Goal: Task Accomplishment & Management: Manage account settings

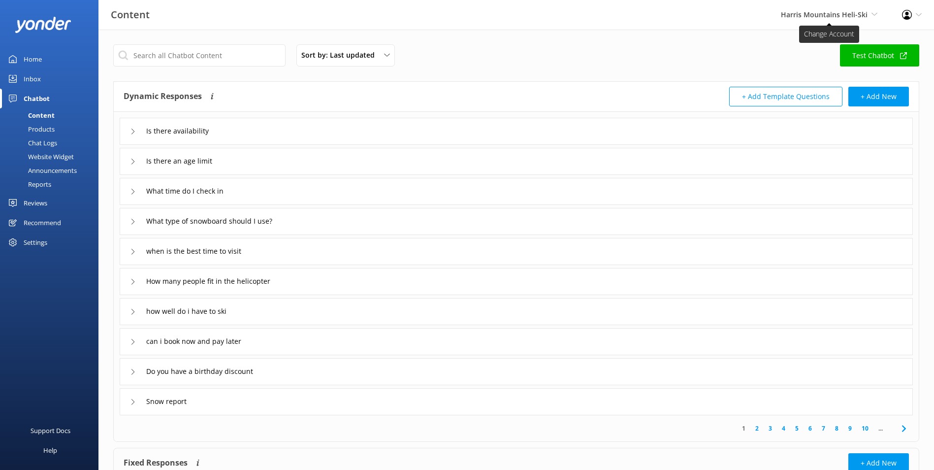
click at [810, 18] on span "Harris Mountains Heli-Ski" at bounding box center [824, 14] width 87 height 9
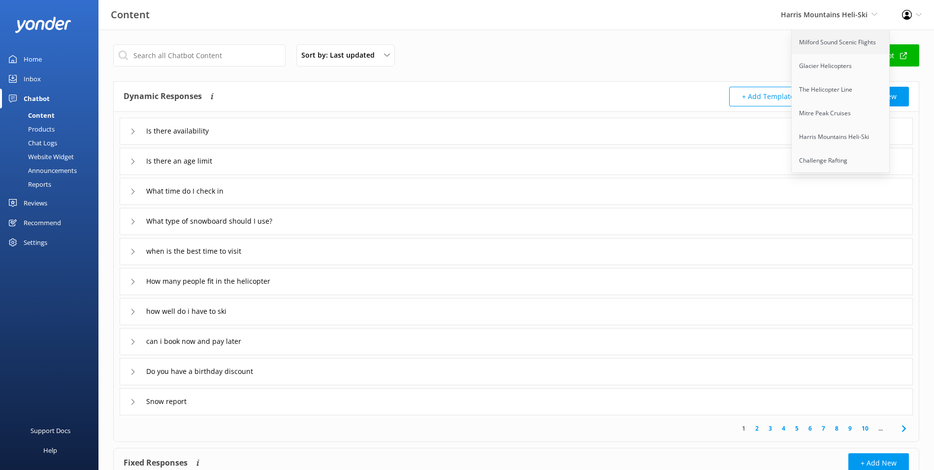
click at [804, 53] on link "Milford Sound Scenic Flights" at bounding box center [841, 43] width 99 height 24
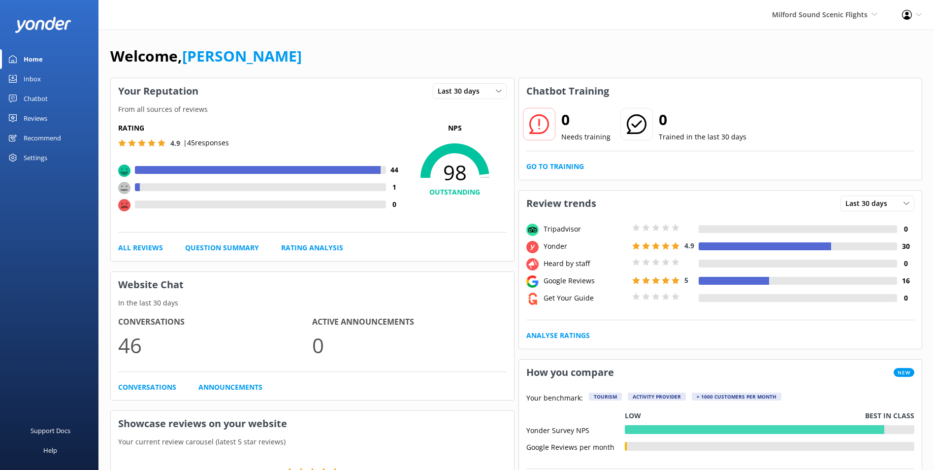
scroll to position [411, 0]
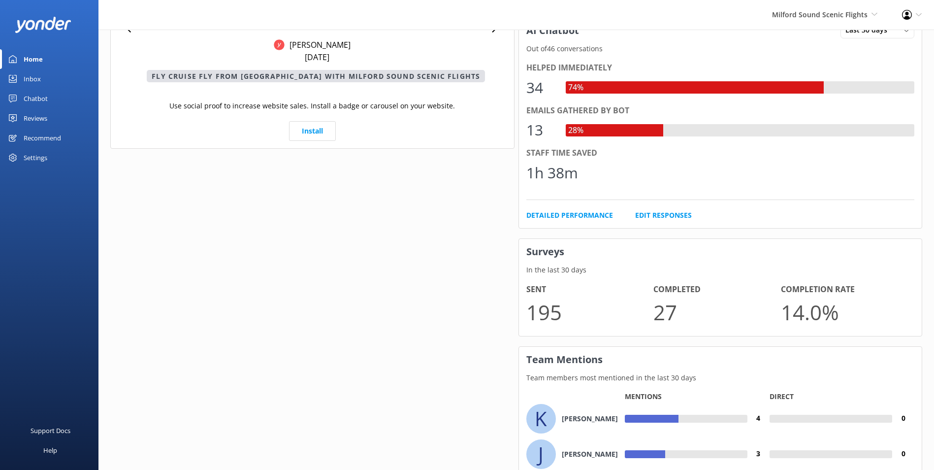
scroll to position [501, 0]
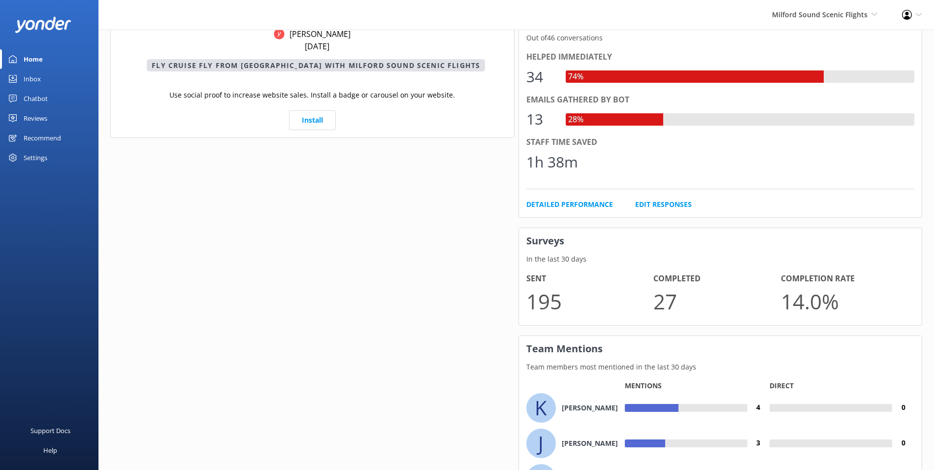
drag, startPoint x: 64, startPoint y: 77, endPoint x: 275, endPoint y: 19, distance: 219.0
click at [64, 76] on link "Inbox" at bounding box center [49, 79] width 99 height 20
